Goal: Information Seeking & Learning: Learn about a topic

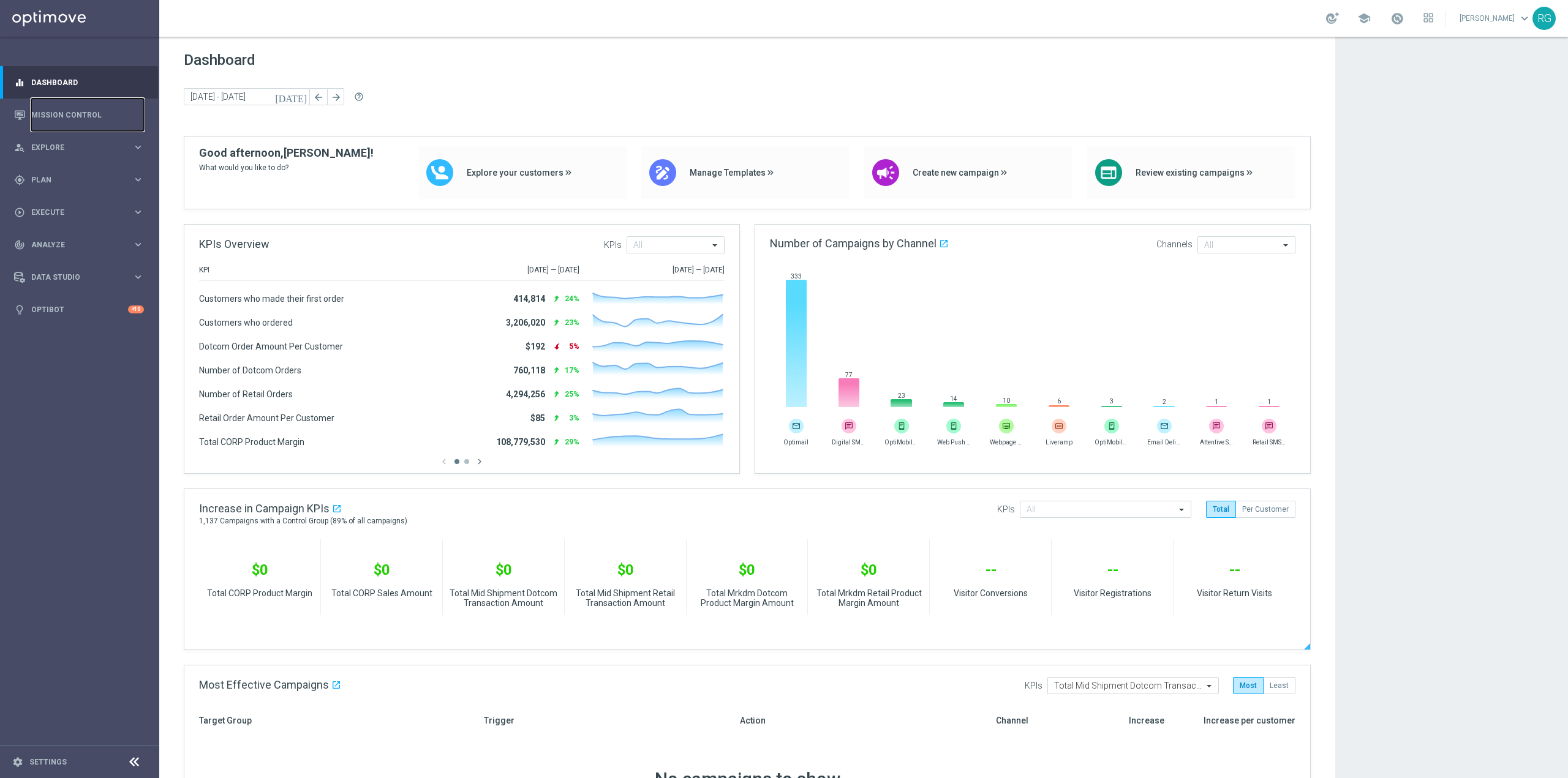
click at [72, 111] on link "Mission Control" at bounding box center [88, 115] width 113 height 33
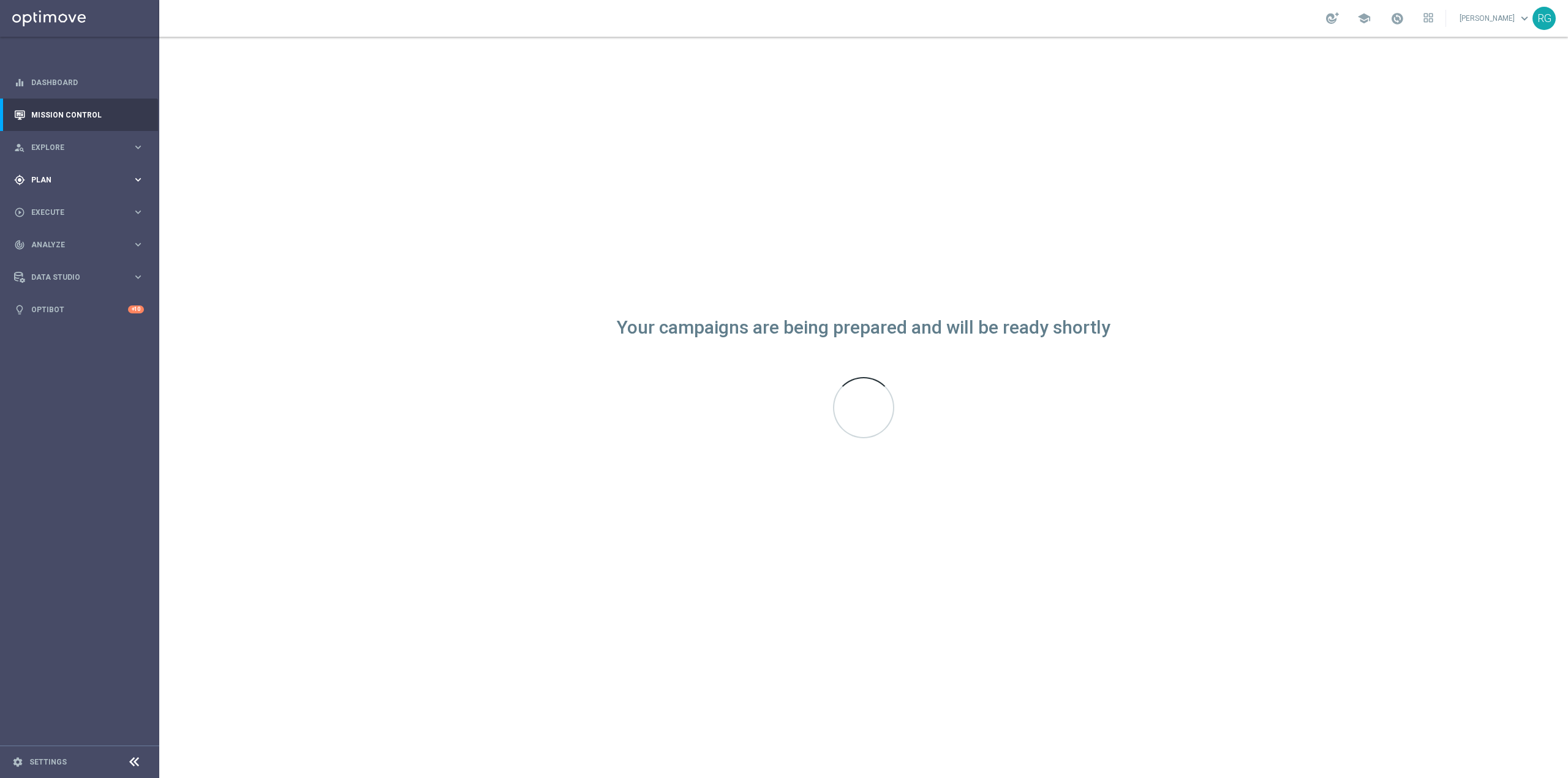
click at [41, 184] on div "gps_fixed Plan" at bounding box center [73, 179] width 118 height 11
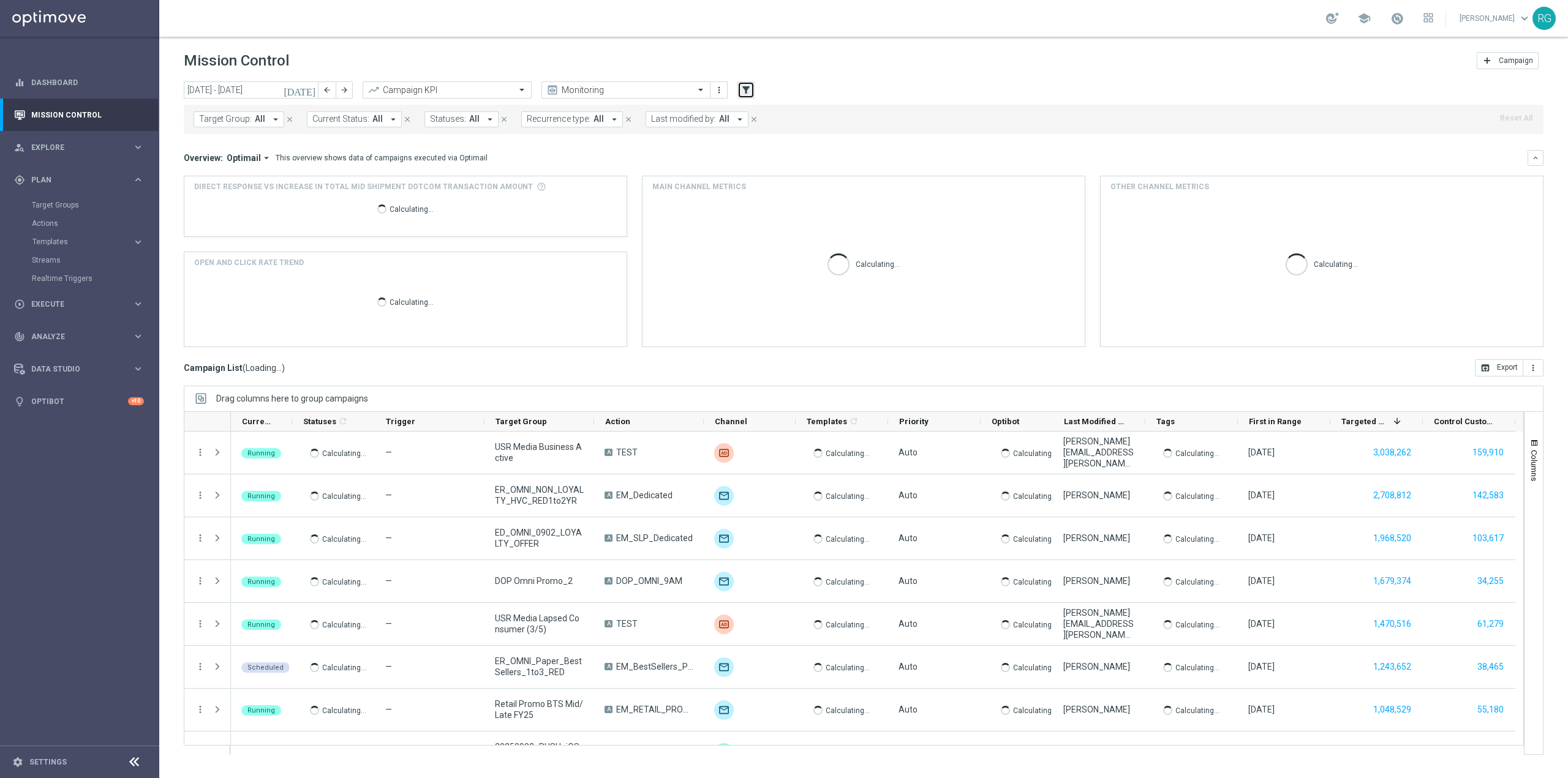
click at [744, 90] on icon "filter_alt" at bounding box center [746, 90] width 11 height 11
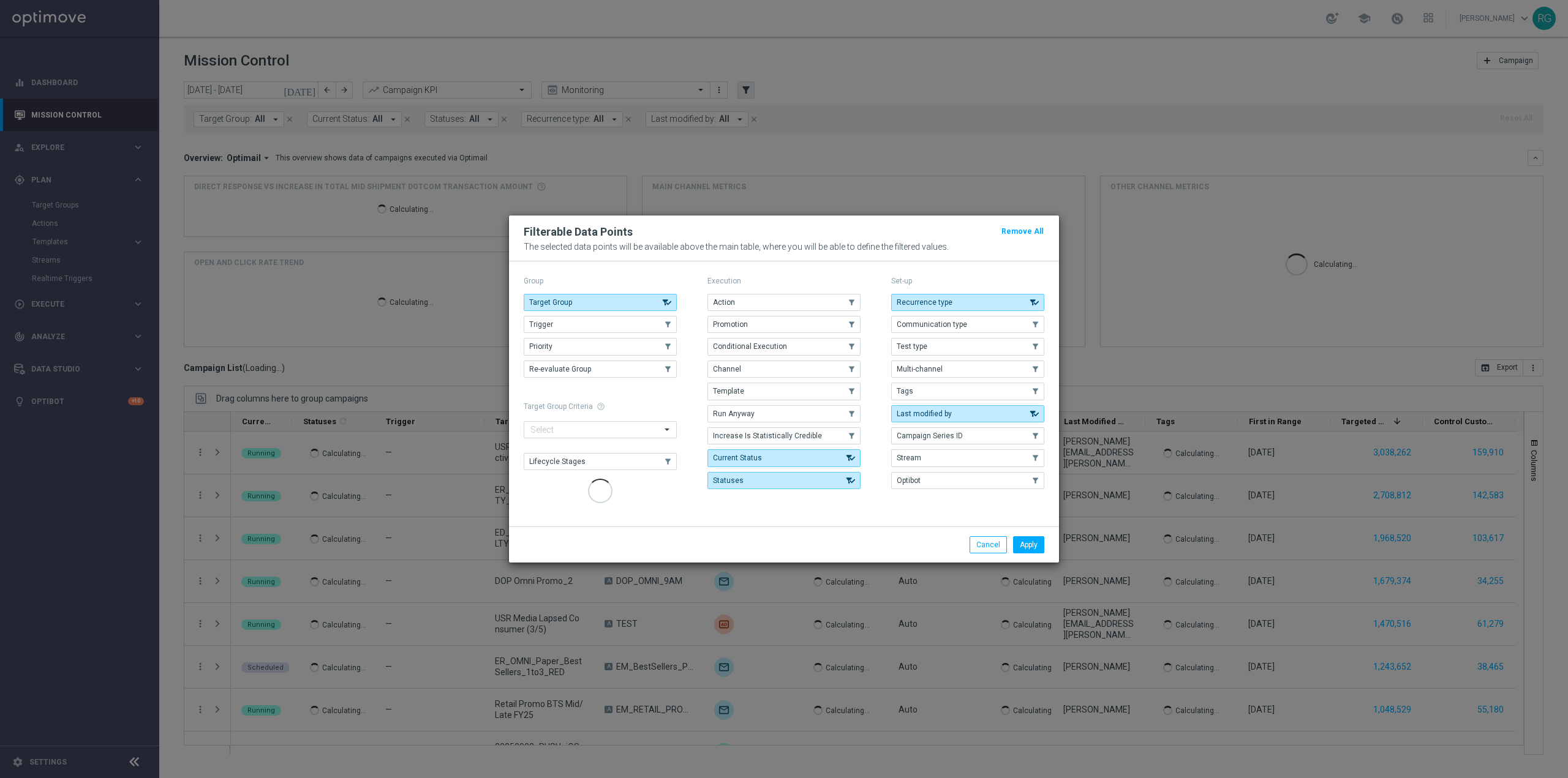
click at [577, 317] on button "Trigger" at bounding box center [600, 324] width 153 height 17
click at [1022, 543] on button "Apply" at bounding box center [1029, 544] width 31 height 17
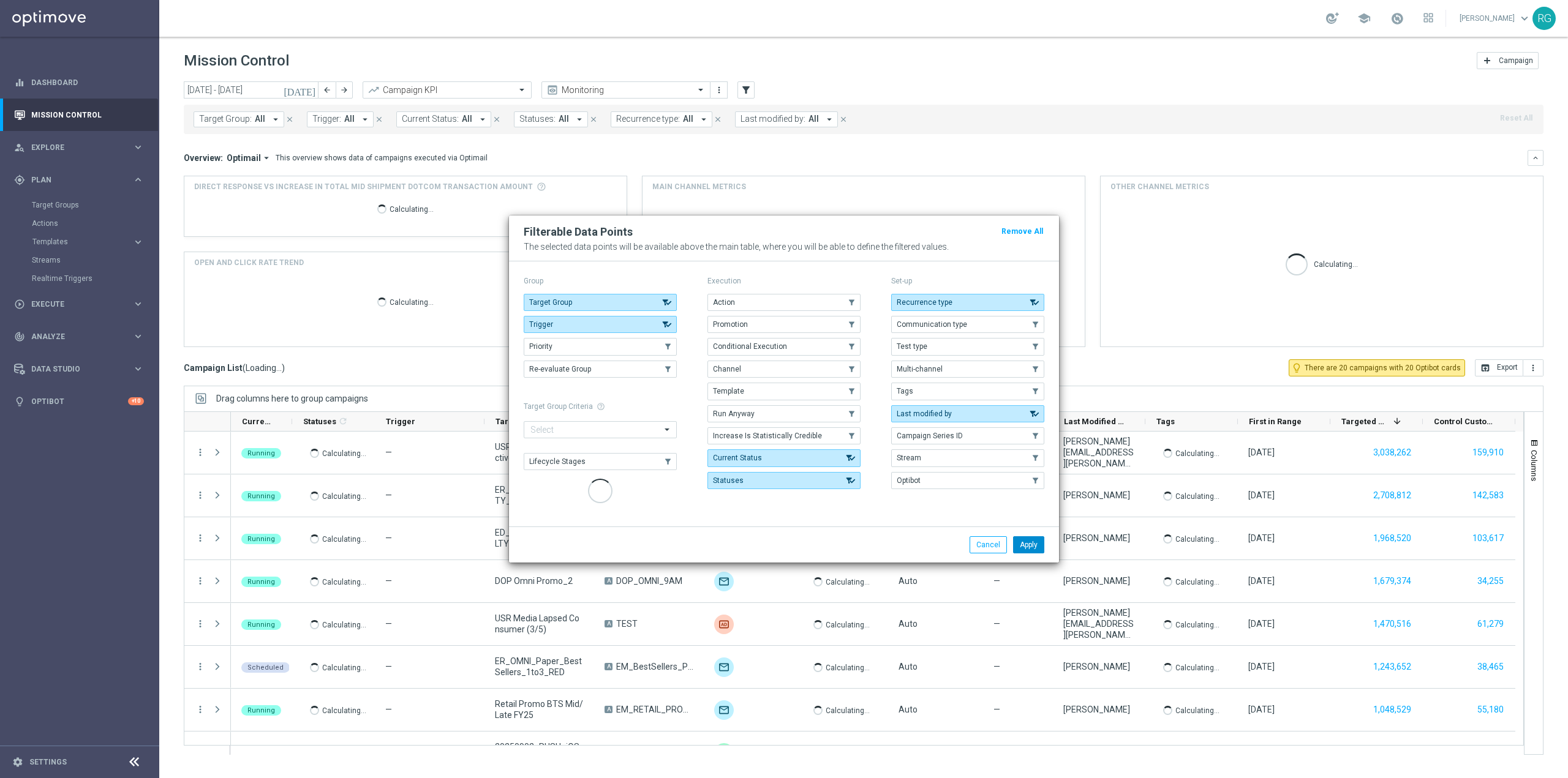
click at [1023, 538] on button "Apply" at bounding box center [1029, 544] width 31 height 17
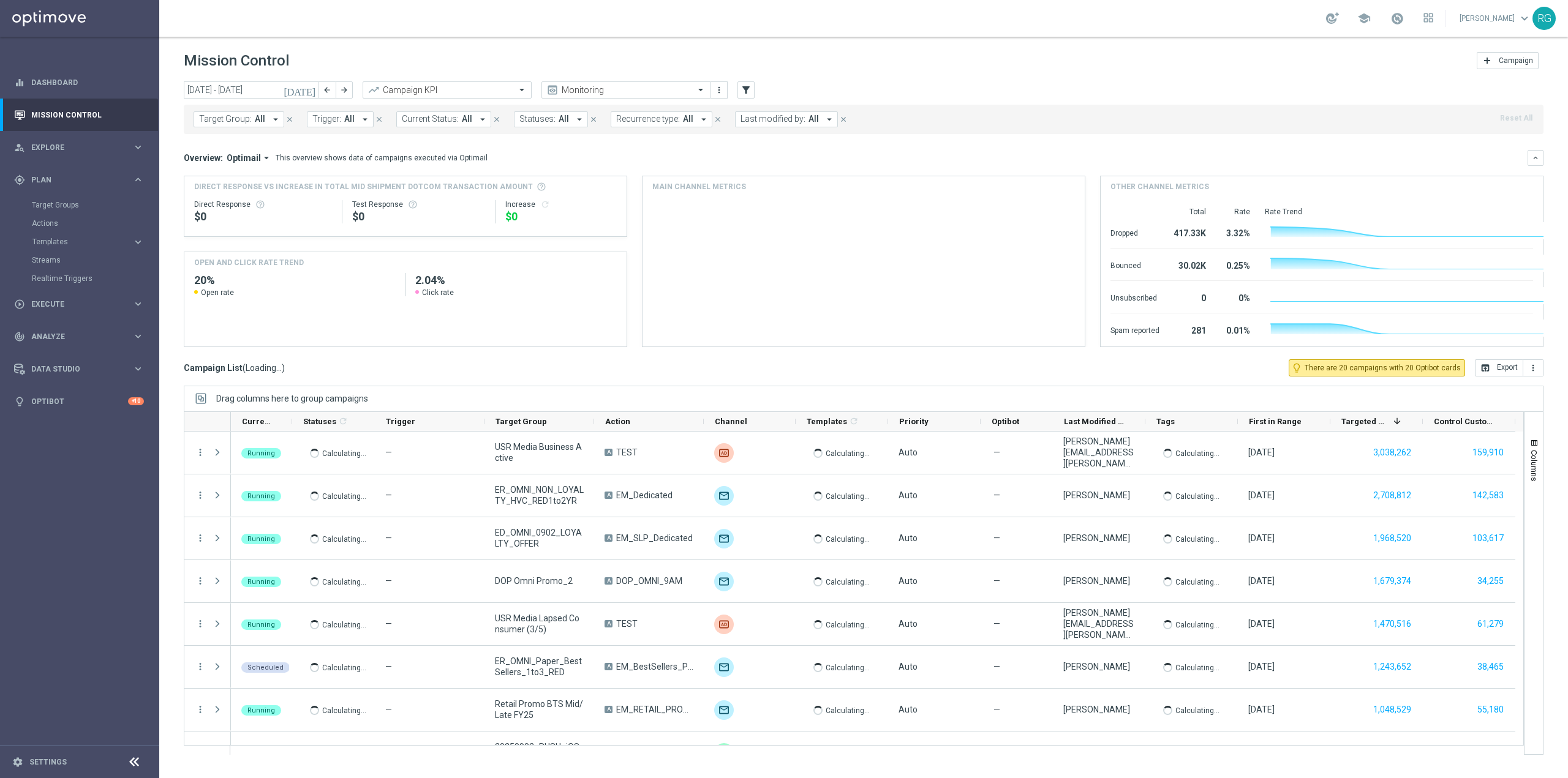
click at [351, 117] on span "All" at bounding box center [350, 119] width 10 height 10
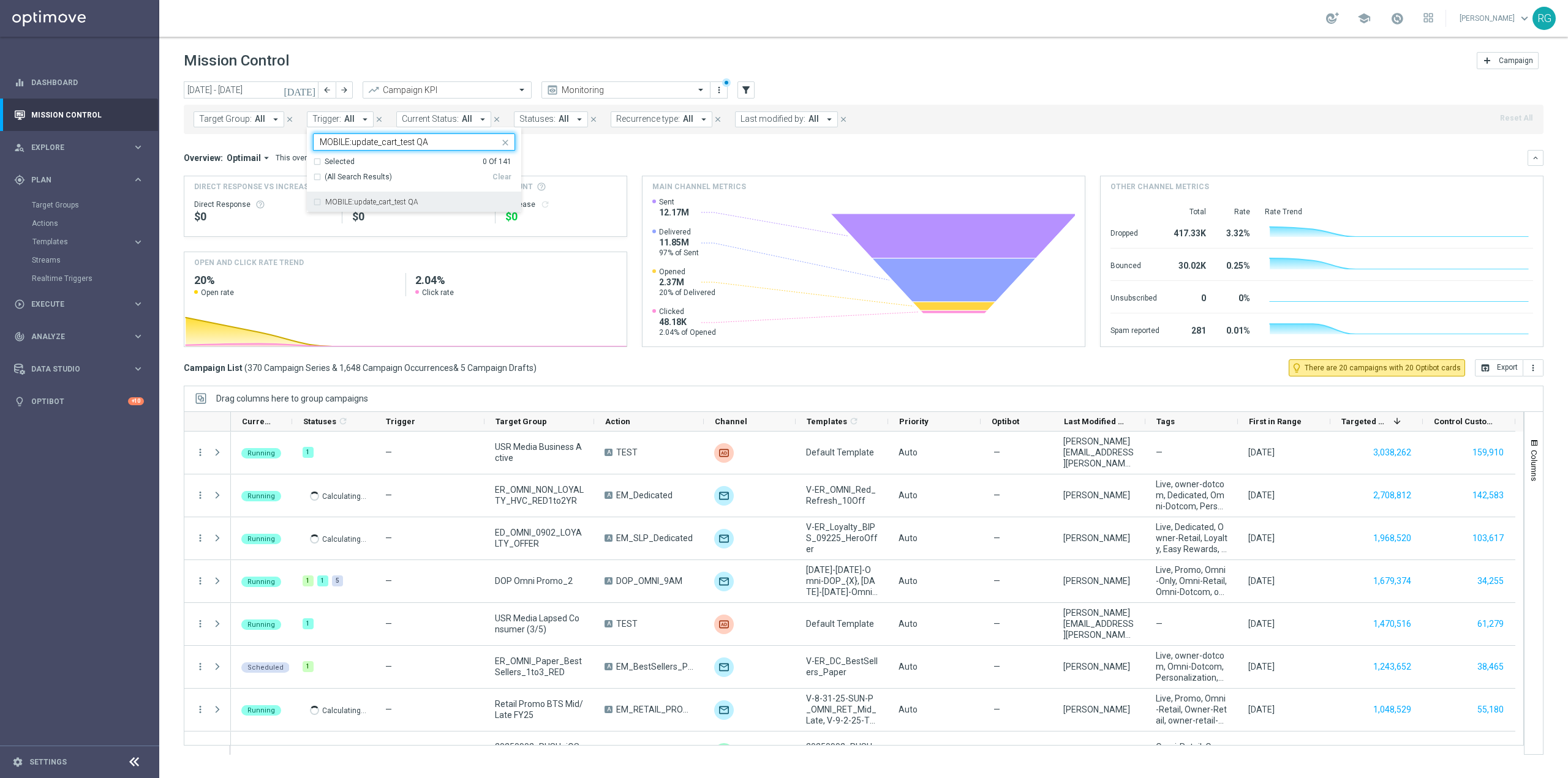
click at [388, 203] on label "MOBILE:update_cart_test QA" at bounding box center [371, 202] width 93 height 7
type input "MOBILE:update_cart_test QA"
click at [629, 157] on div "Overview: Optimail arrow_drop_down This overview shows data of campaigns execut…" at bounding box center [856, 157] width 1344 height 11
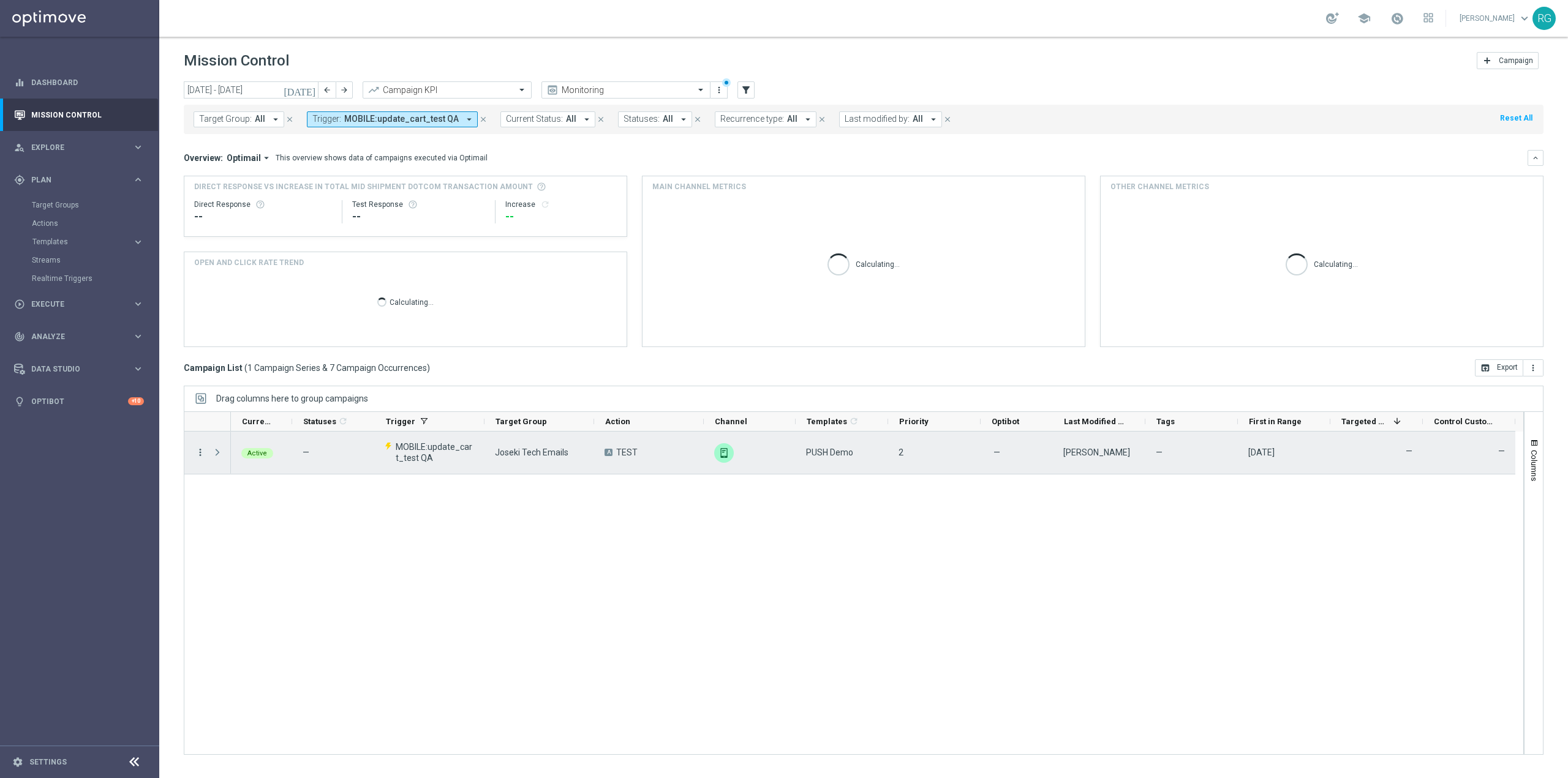
click at [197, 456] on icon "more_vert" at bounding box center [200, 452] width 11 height 11
click at [229, 459] on span "Campaign Details" at bounding box center [255, 460] width 62 height 9
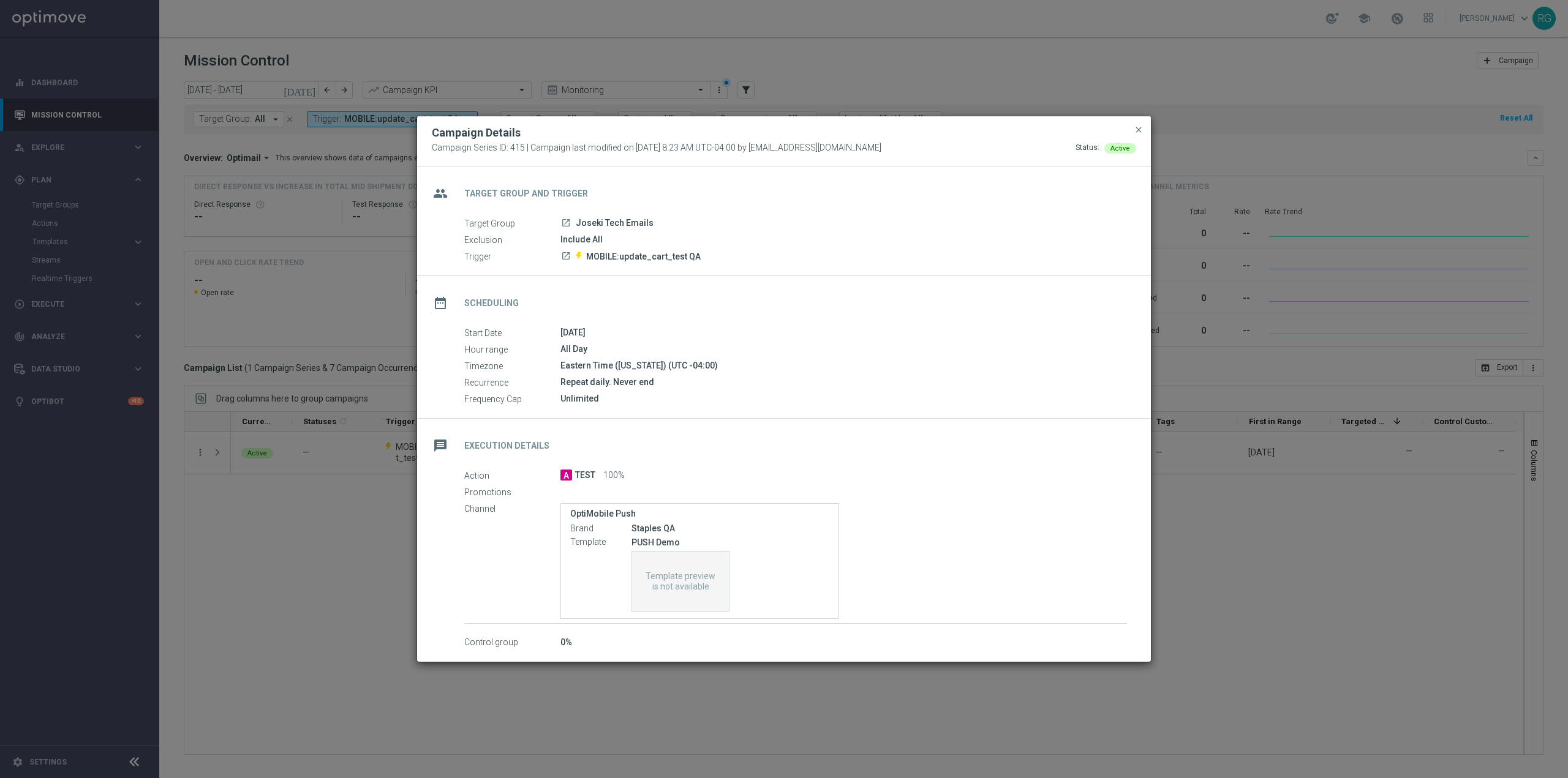
click at [568, 254] on icon "launch" at bounding box center [565, 255] width 10 height 10
click at [636, 257] on span "MOBILE:update_cart_test QA" at bounding box center [643, 256] width 114 height 11
copy div "MOBILE:update_cart_test QA"
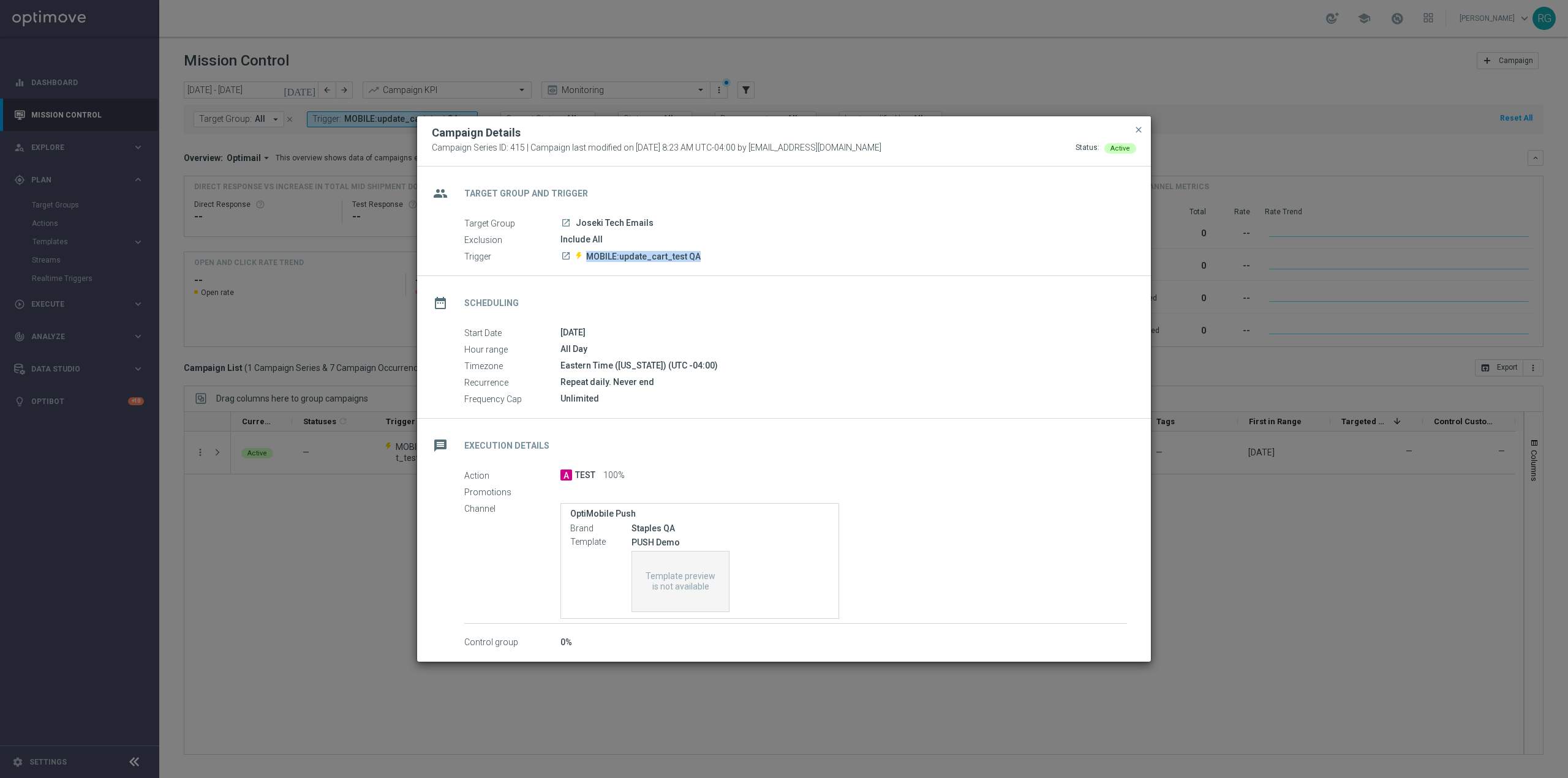
click at [562, 222] on icon "launch" at bounding box center [565, 222] width 10 height 10
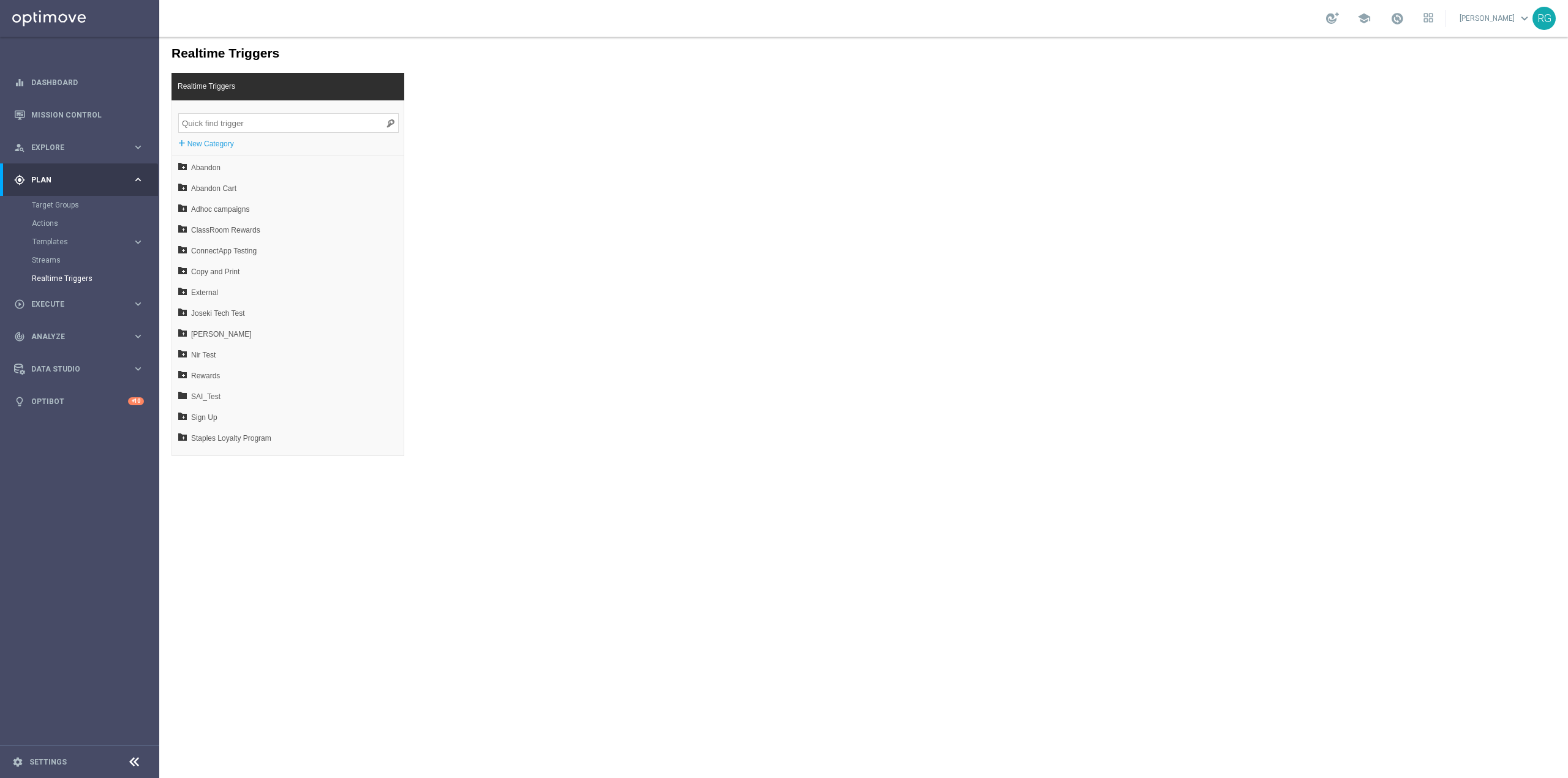
click at [300, 126] on input "search" at bounding box center [288, 123] width 220 height 19
paste input "MOBILE:update_cart_test QA"
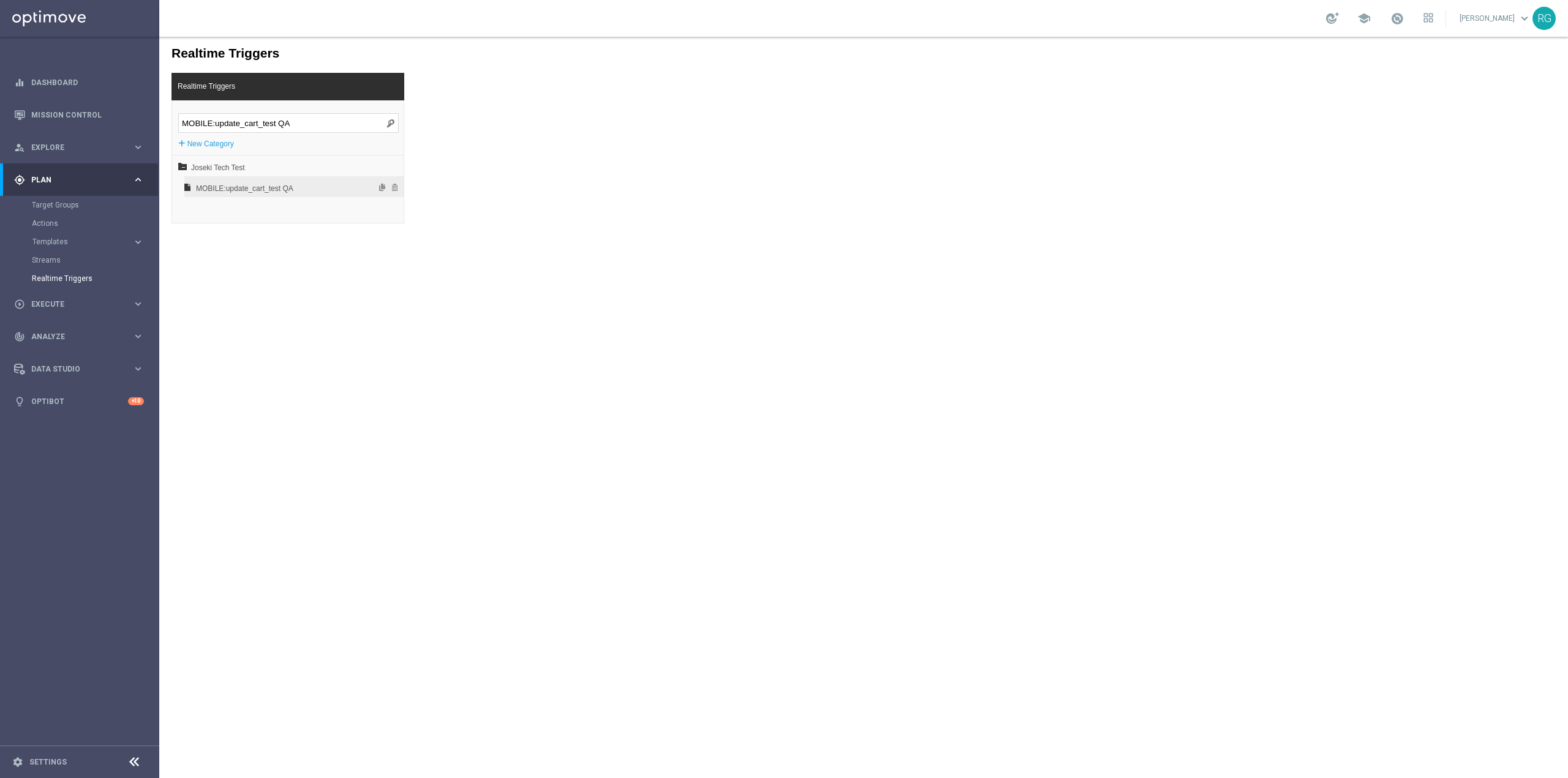
type input "MOBILE:update_cart_test QA"
click at [280, 184] on span "MOBILE:update_cart_test QA" at bounding box center [261, 188] width 131 height 21
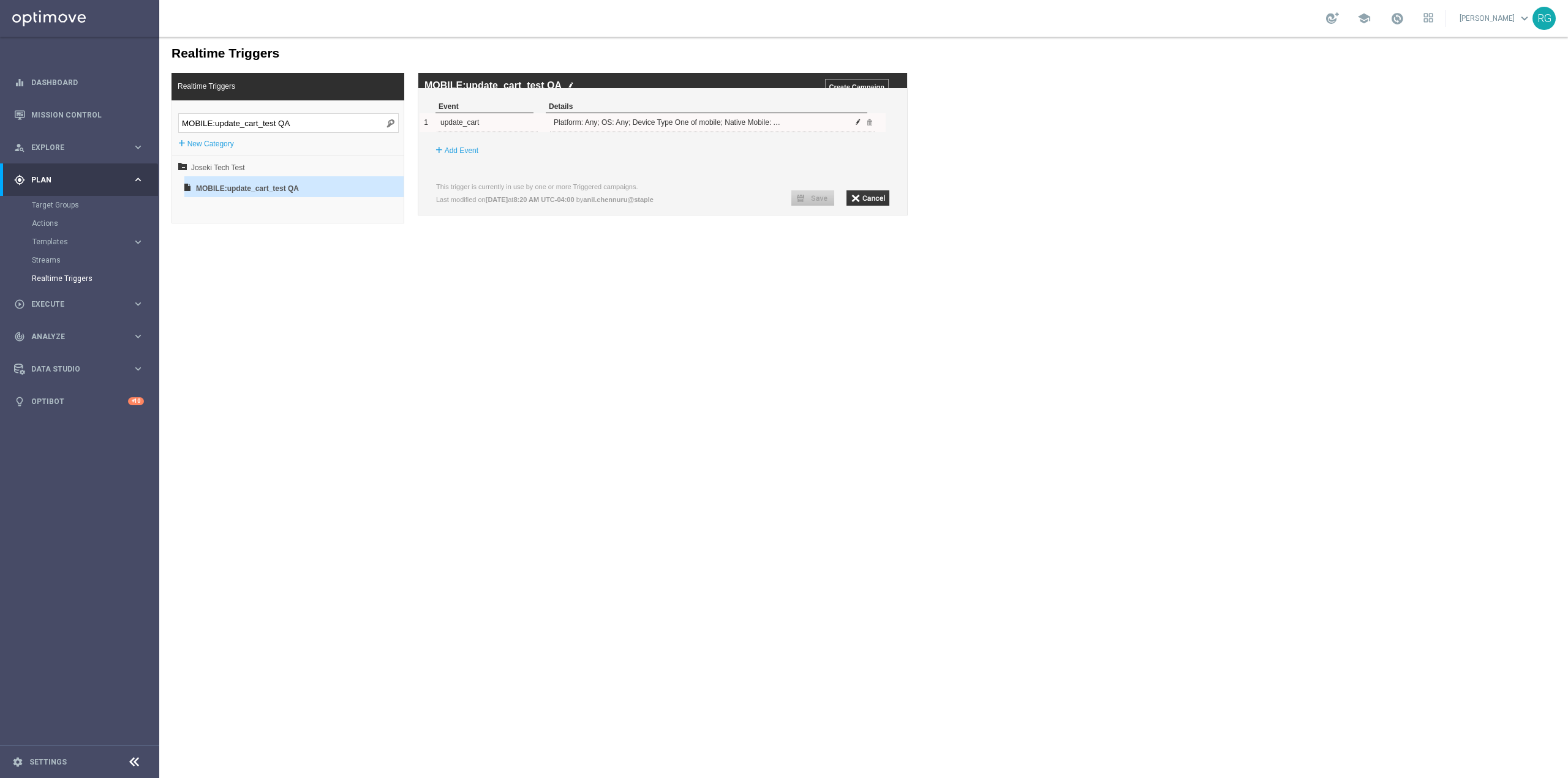
click at [857, 125] on span at bounding box center [858, 122] width 7 height 7
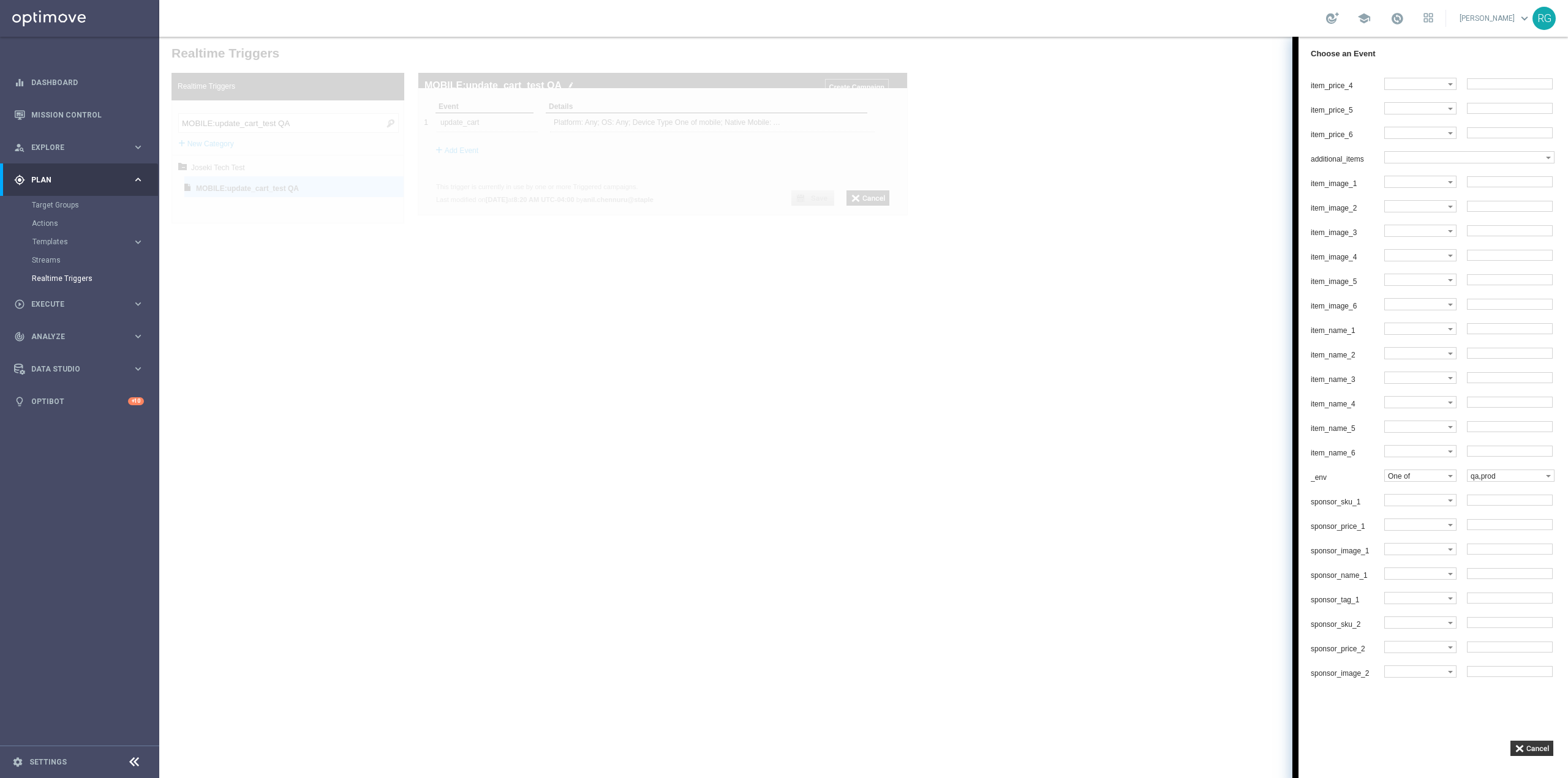
scroll to position [489, 0]
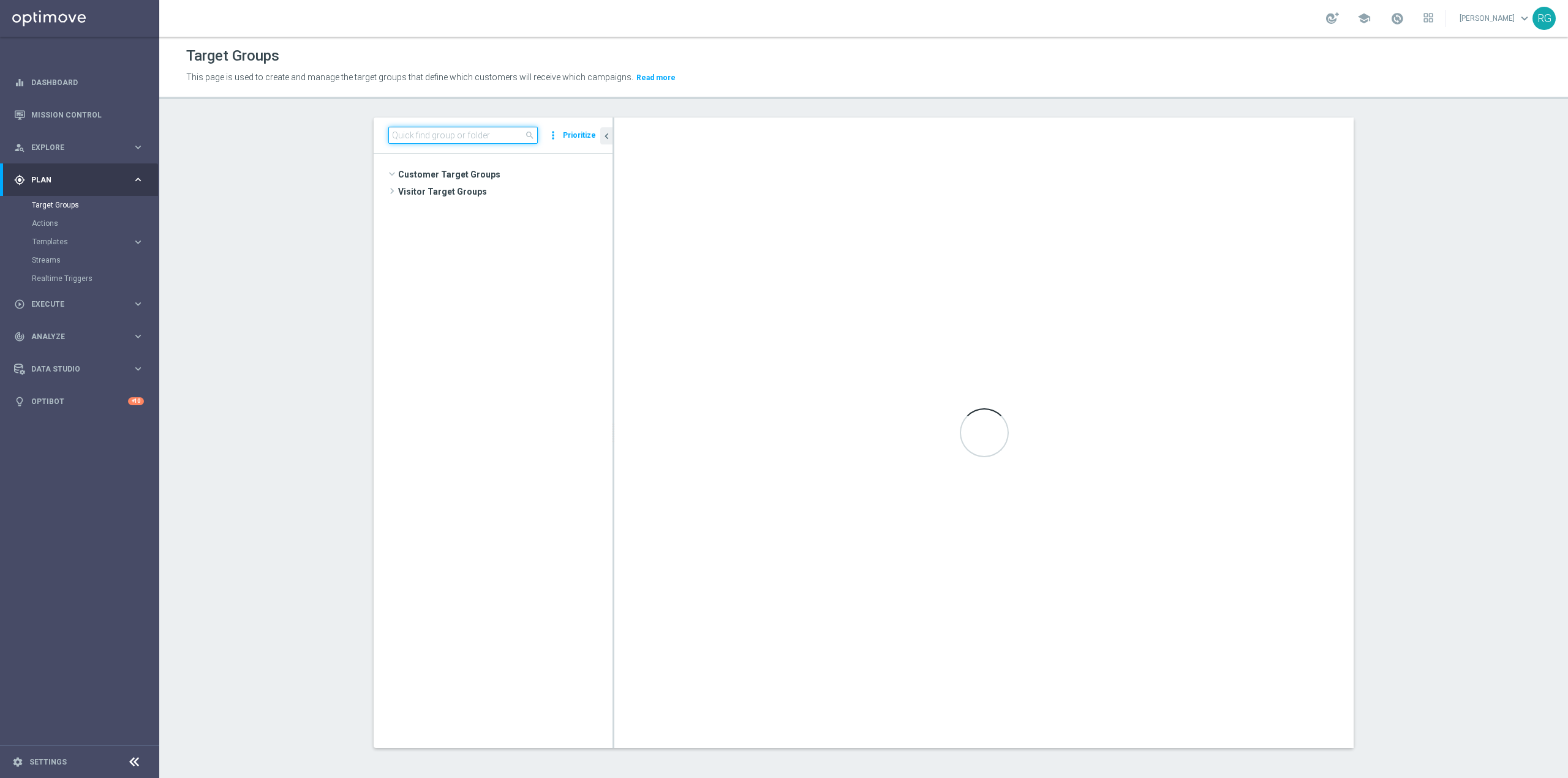
click at [466, 135] on input at bounding box center [462, 135] width 149 height 17
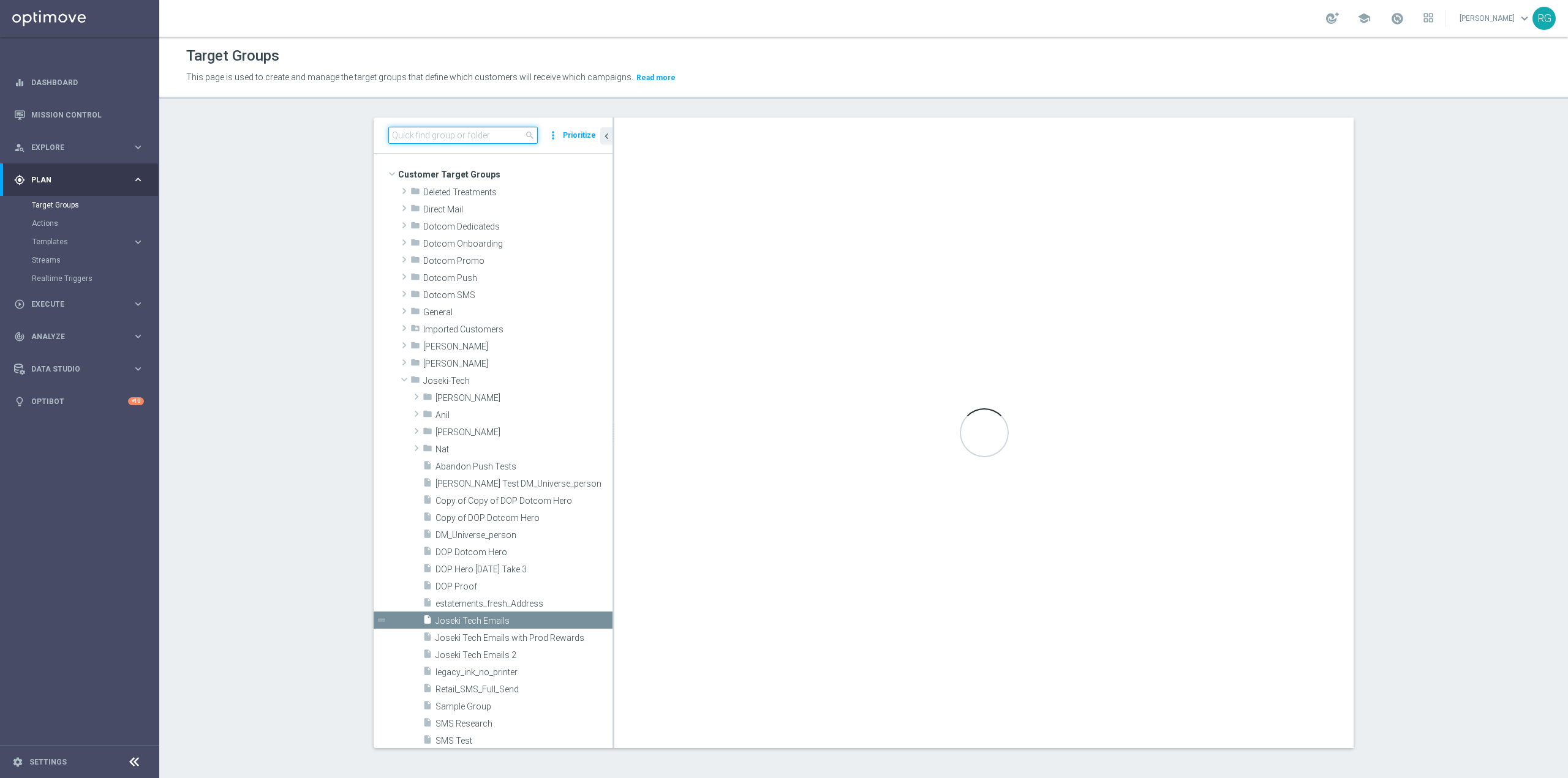
paste input "MOBILE:update_cart_test QA"
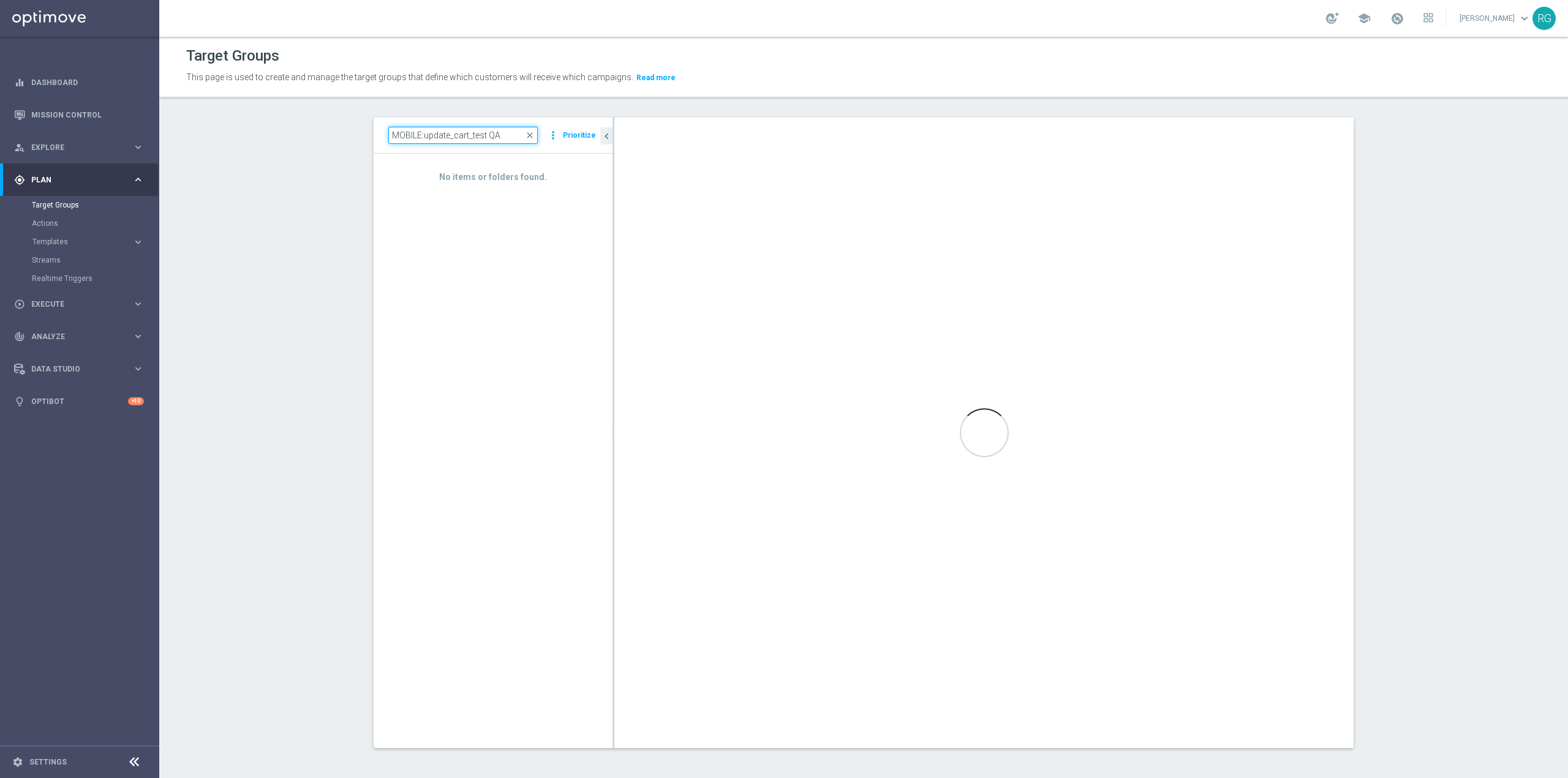
type input "MOBILE:update_cart_test QA"
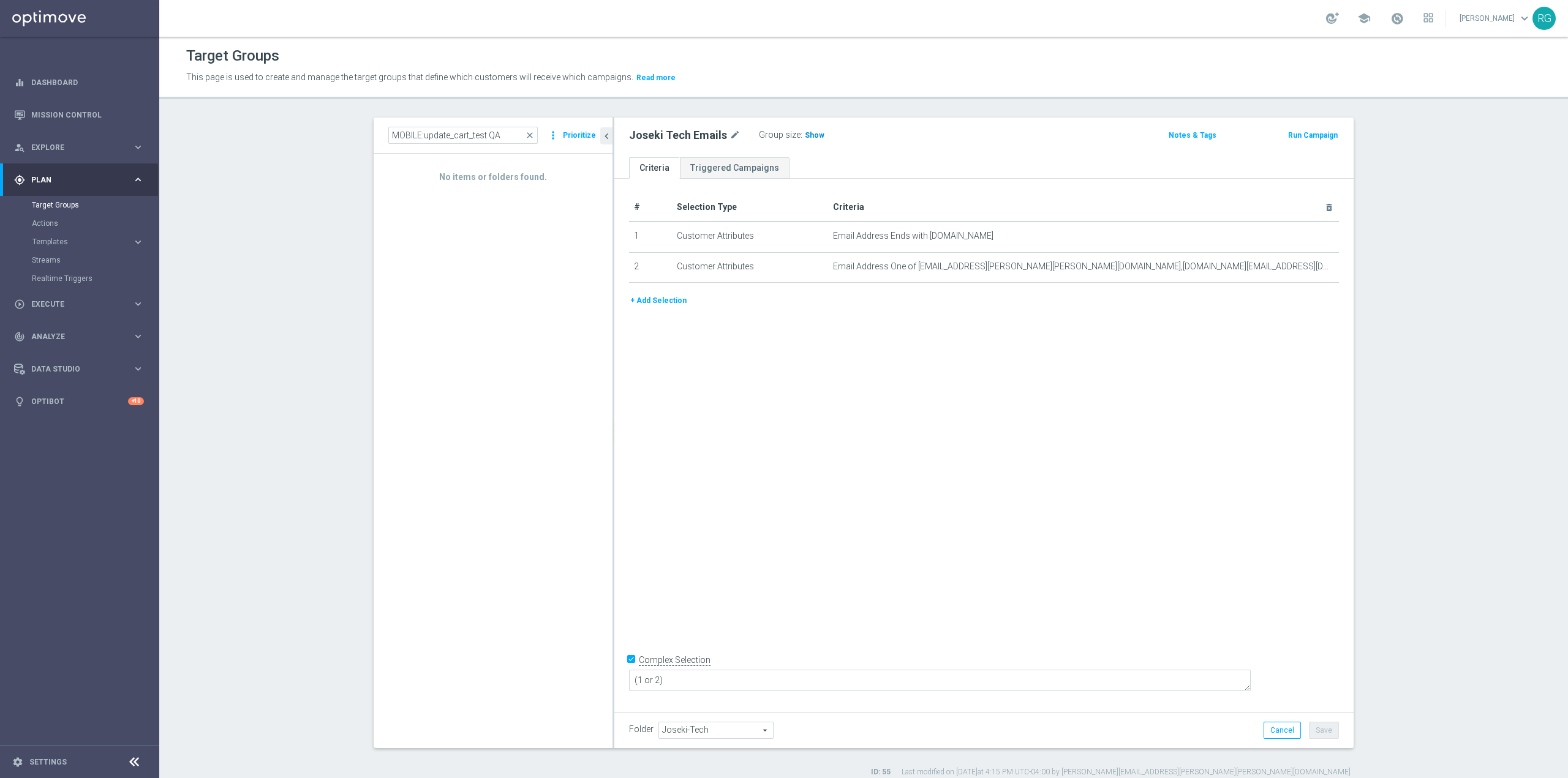
click at [808, 133] on span "Show" at bounding box center [814, 136] width 19 height 9
click at [805, 135] on span "157" at bounding box center [813, 137] width 16 height 12
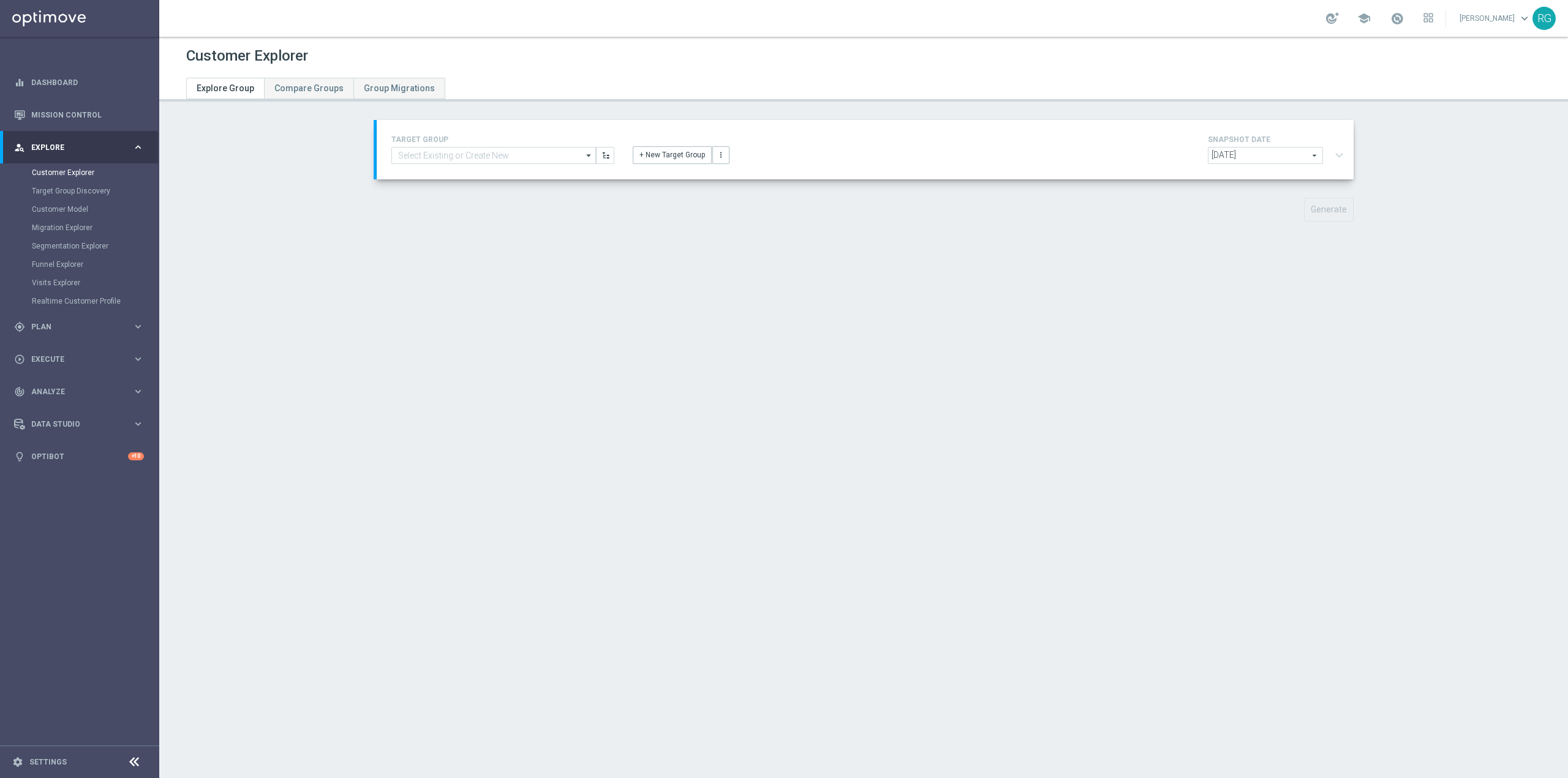
type input "Joseki Tech Emails"
